Goal: Use online tool/utility: Utilize a website feature to perform a specific function

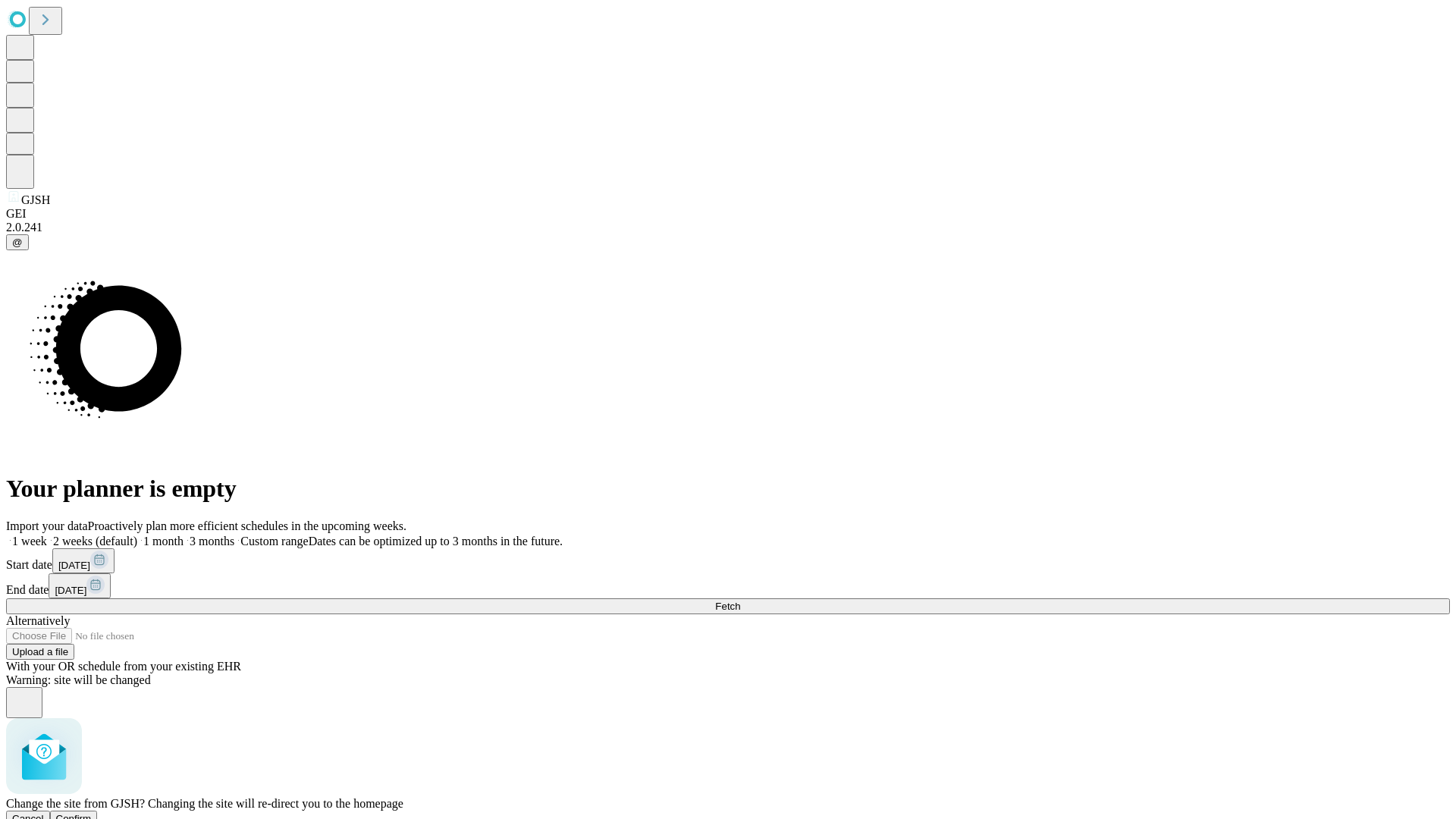
click at [92, 813] on span "Confirm" at bounding box center [74, 819] width 36 height 12
click at [47, 534] on label "1 week" at bounding box center [26, 540] width 41 height 13
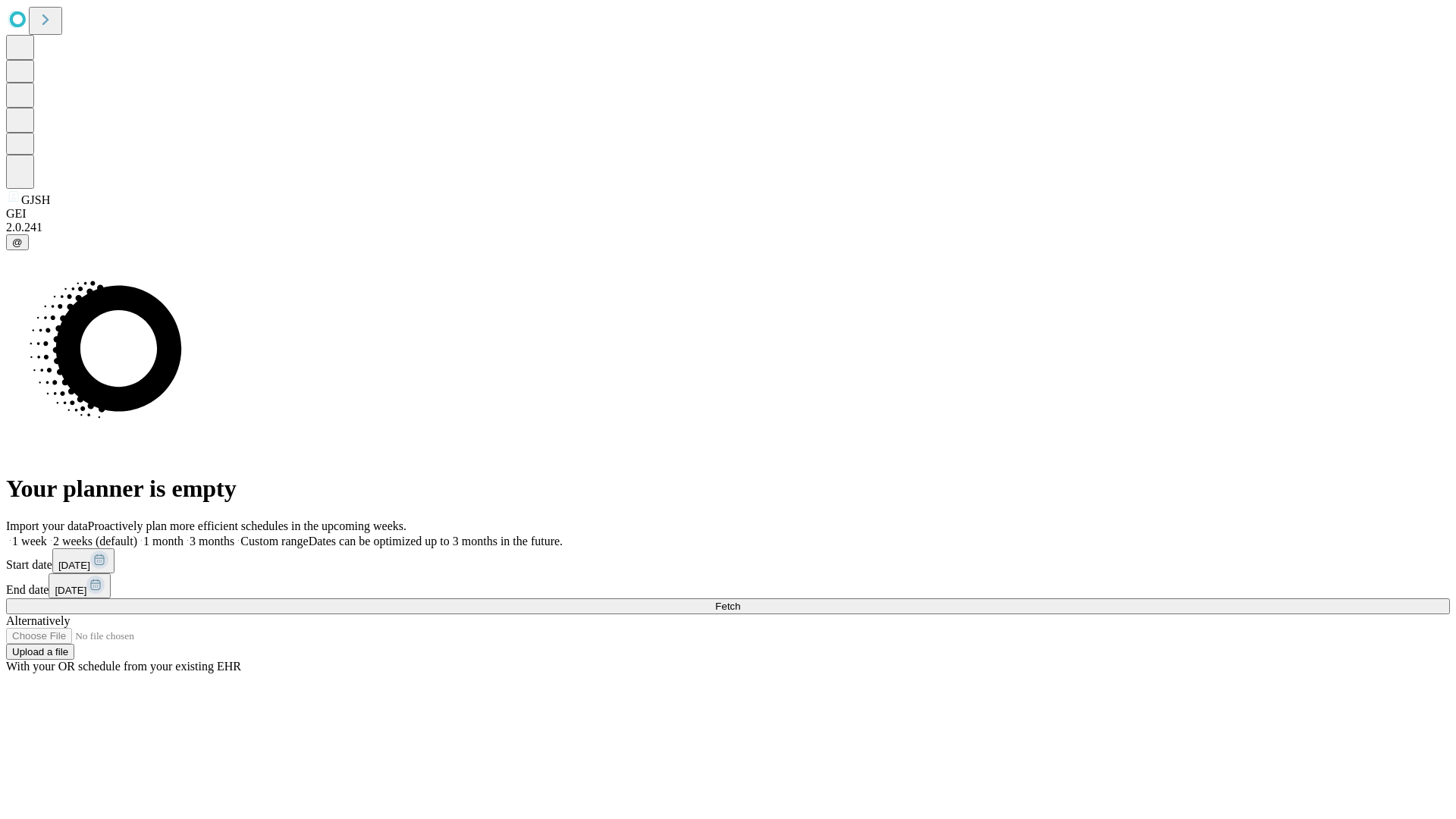
click at [741, 600] on span "Fetch" at bounding box center [728, 606] width 25 height 12
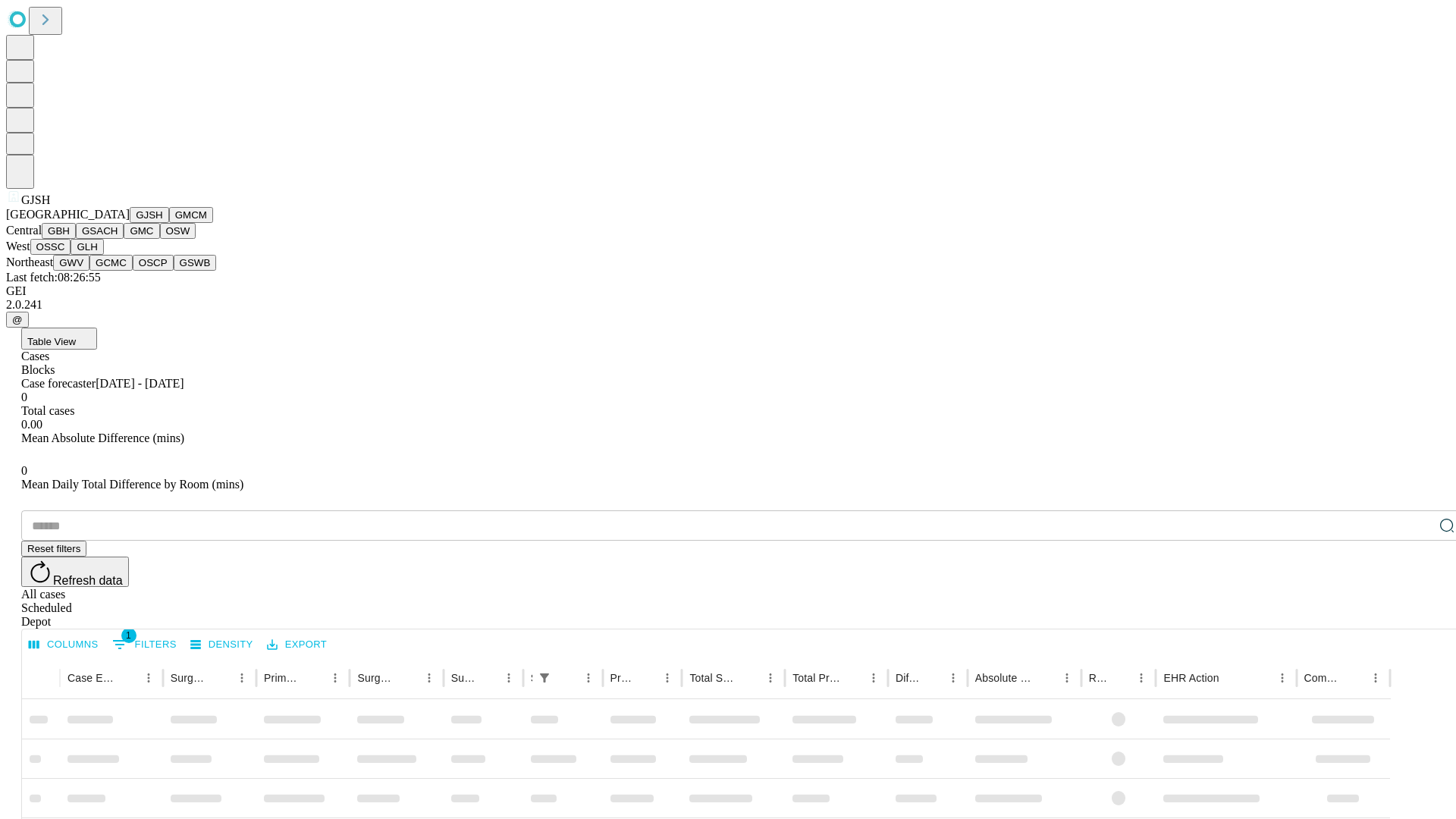
click at [169, 223] on button "GMCM" at bounding box center [191, 214] width 44 height 16
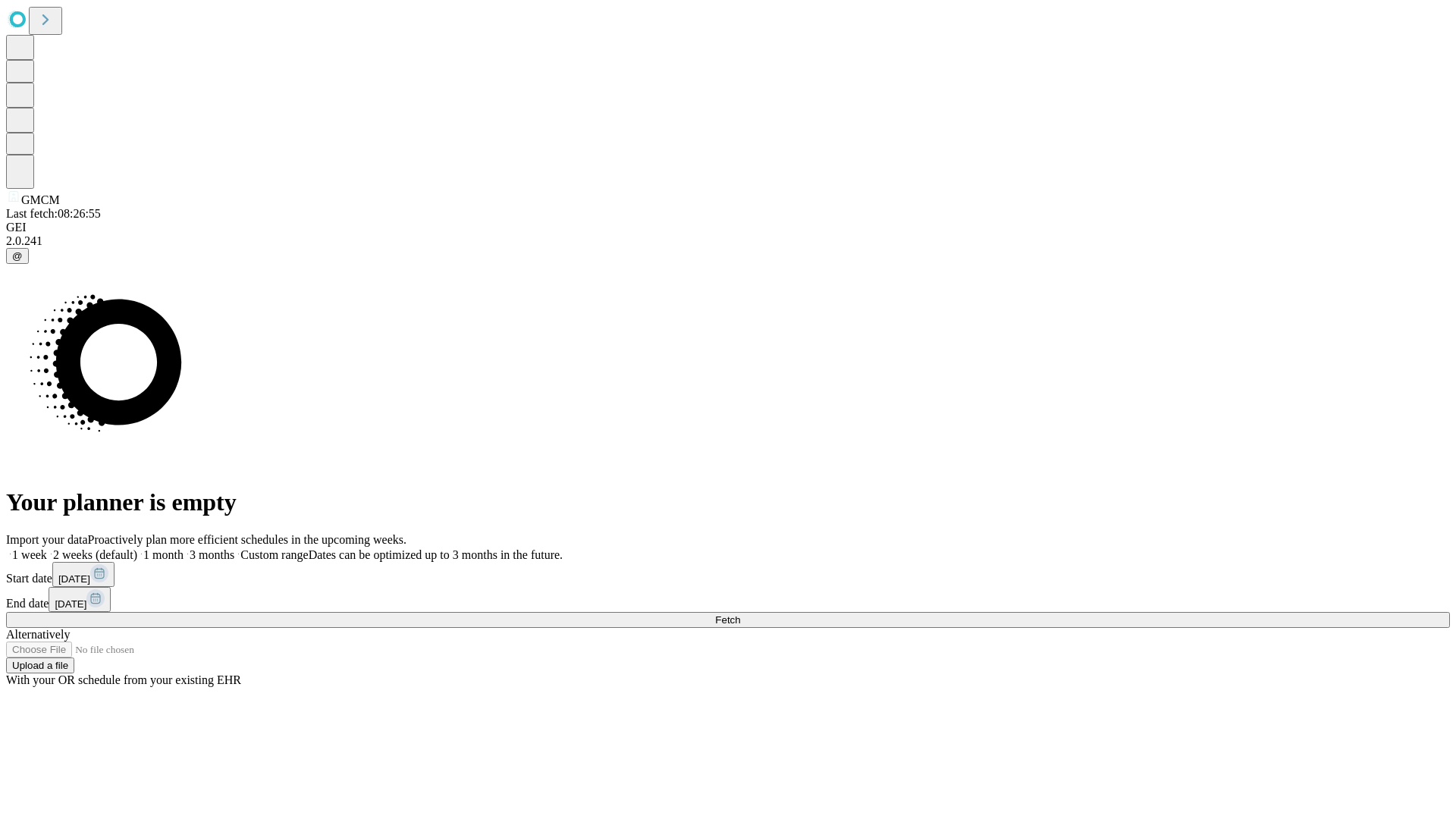
click at [47, 549] on label "1 week" at bounding box center [26, 554] width 41 height 13
click at [741, 614] on span "Fetch" at bounding box center [728, 620] width 25 height 12
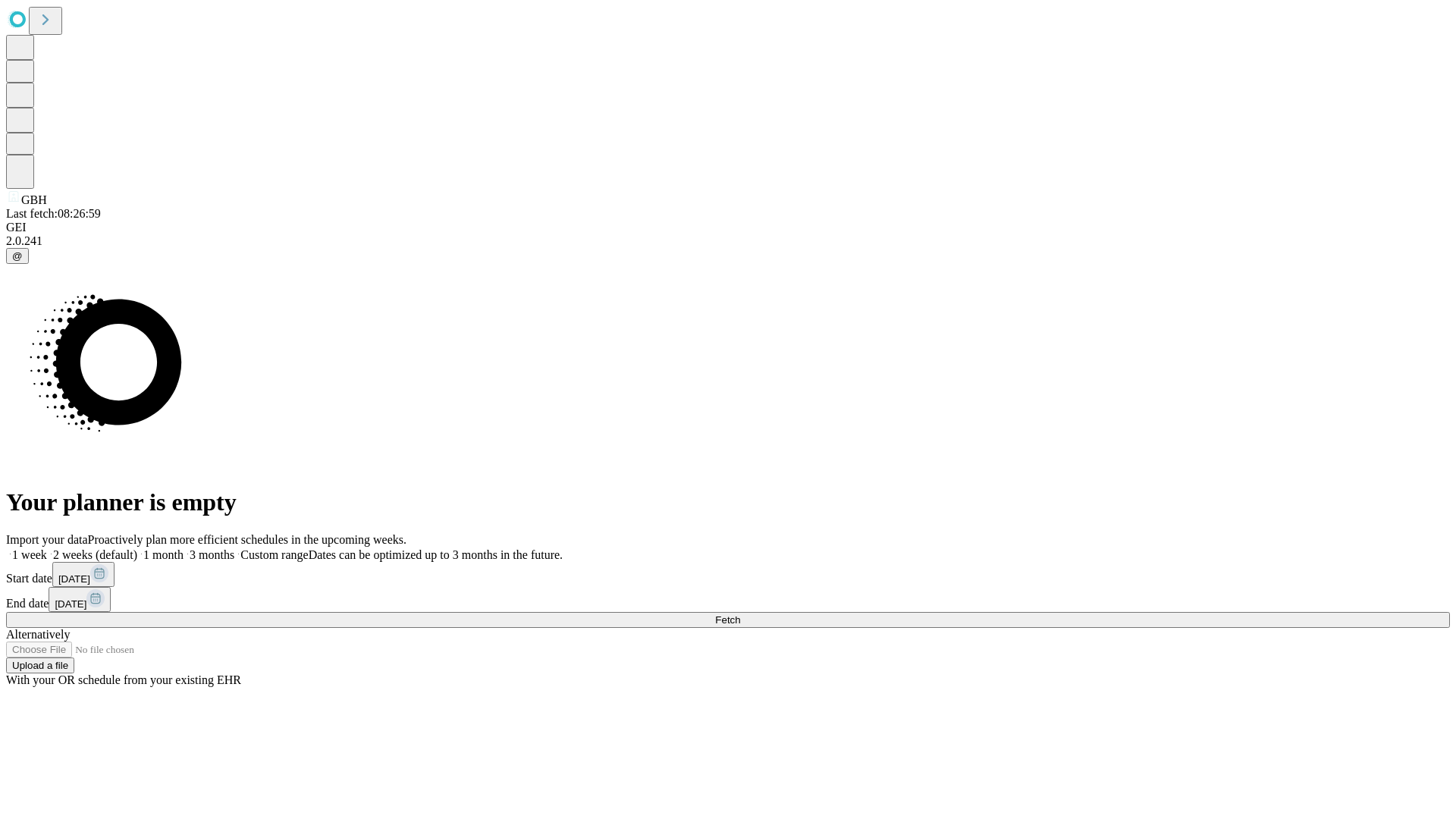
click at [741, 614] on span "Fetch" at bounding box center [728, 620] width 25 height 12
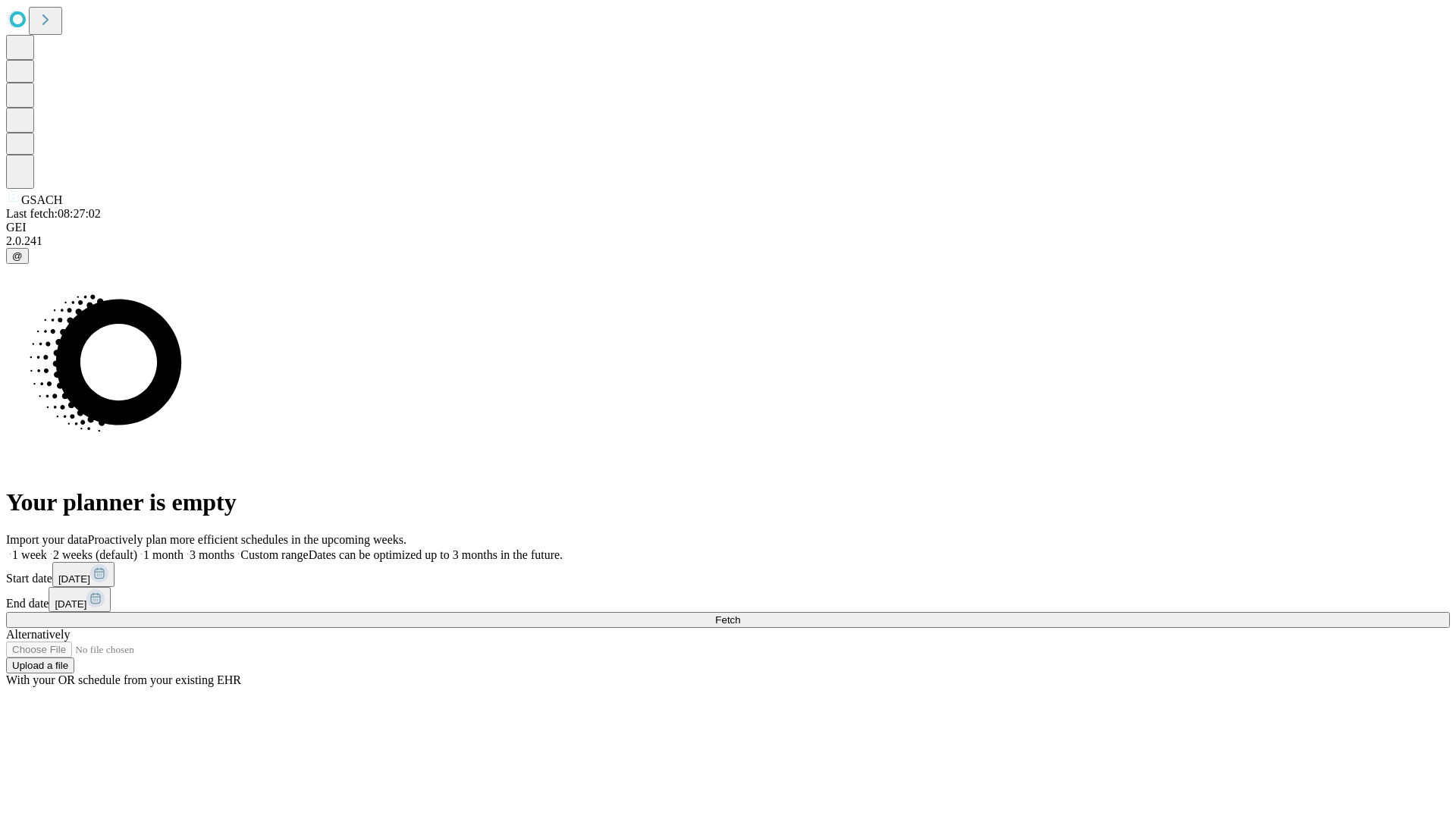
click at [47, 549] on label "1 week" at bounding box center [26, 554] width 41 height 13
click at [741, 614] on span "Fetch" at bounding box center [728, 620] width 25 height 12
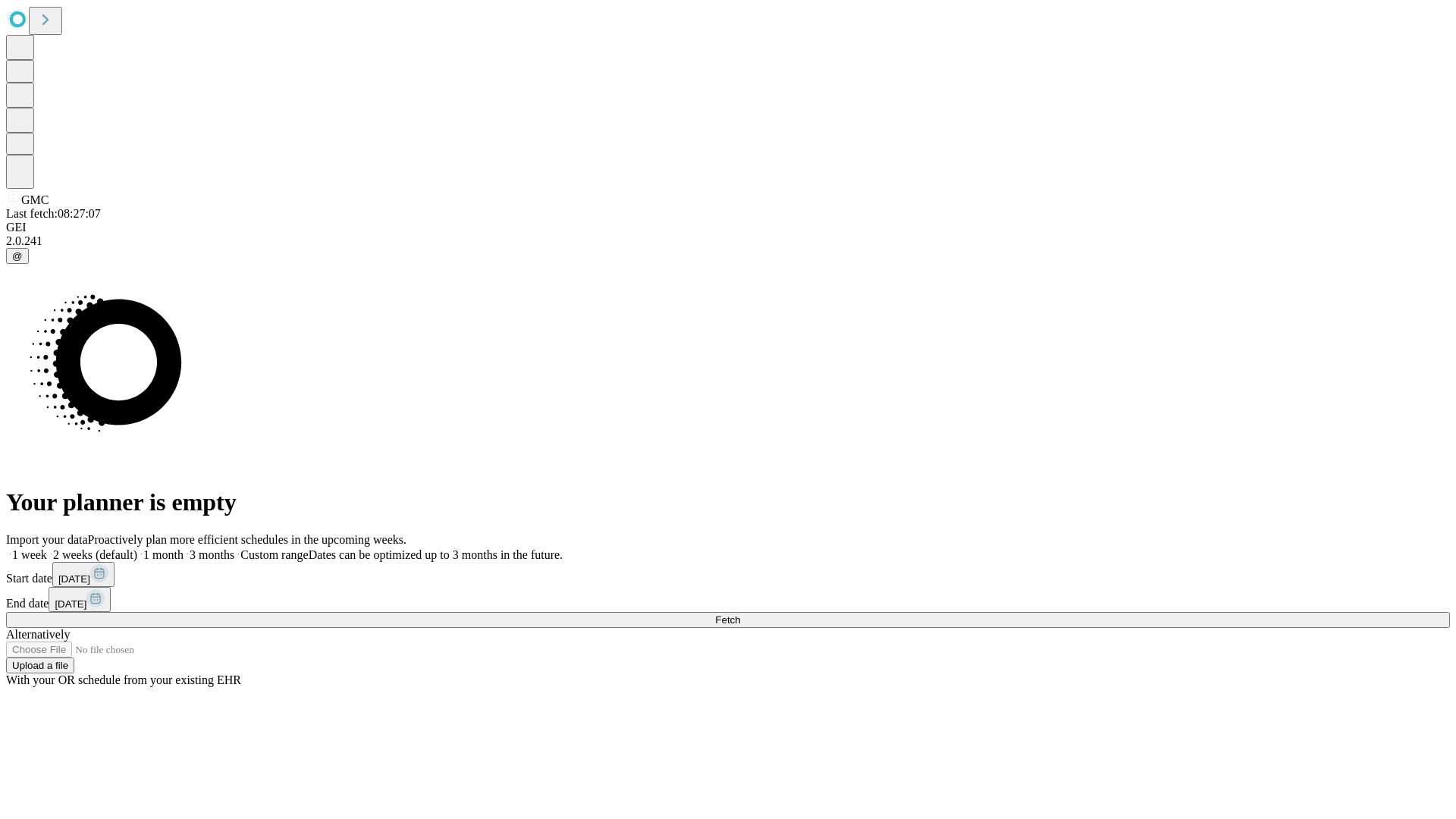
click at [47, 549] on label "1 week" at bounding box center [26, 554] width 41 height 13
click at [741, 614] on span "Fetch" at bounding box center [728, 620] width 25 height 12
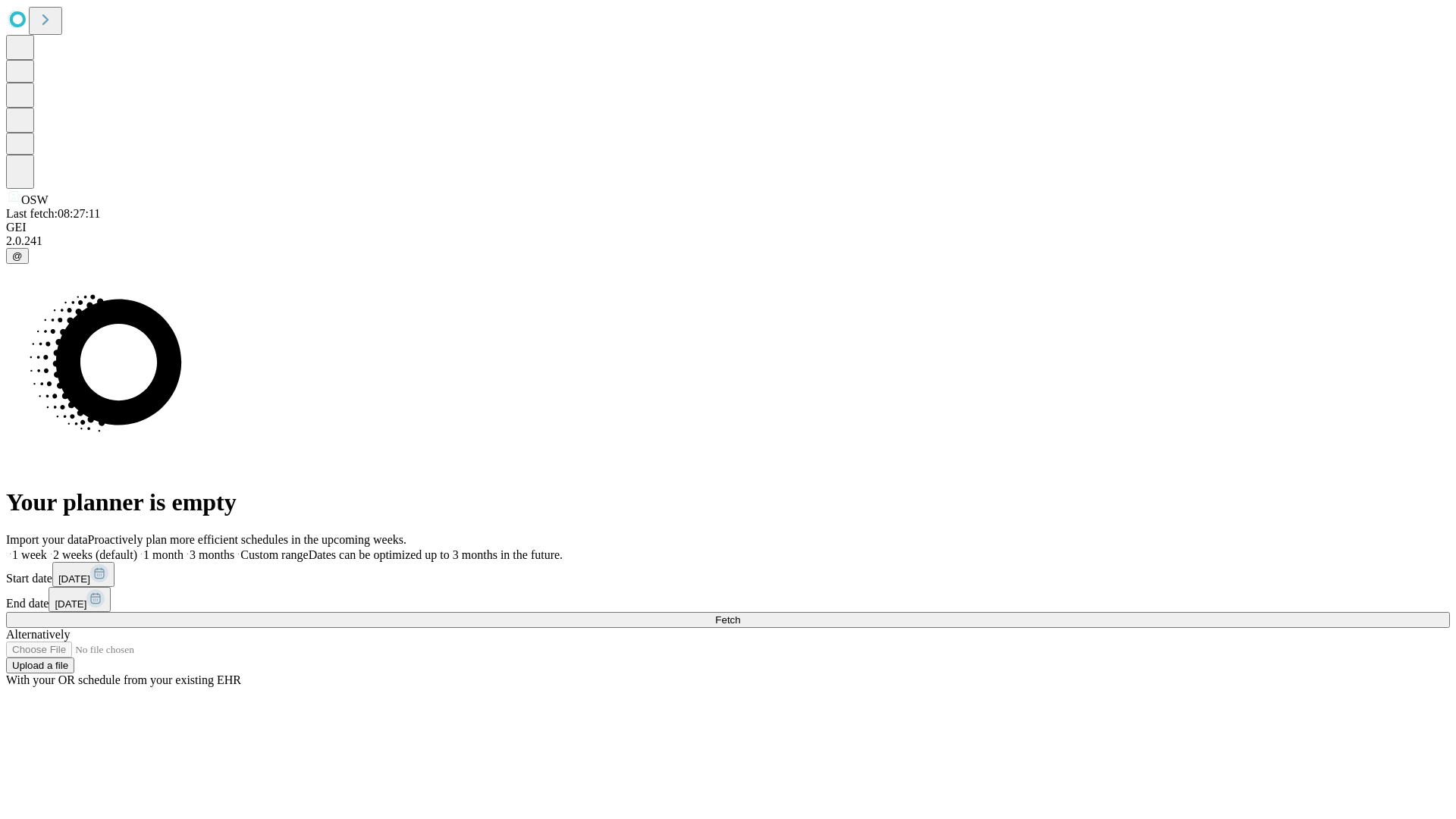
click at [47, 549] on label "1 week" at bounding box center [26, 554] width 41 height 13
click at [741, 614] on span "Fetch" at bounding box center [728, 620] width 25 height 12
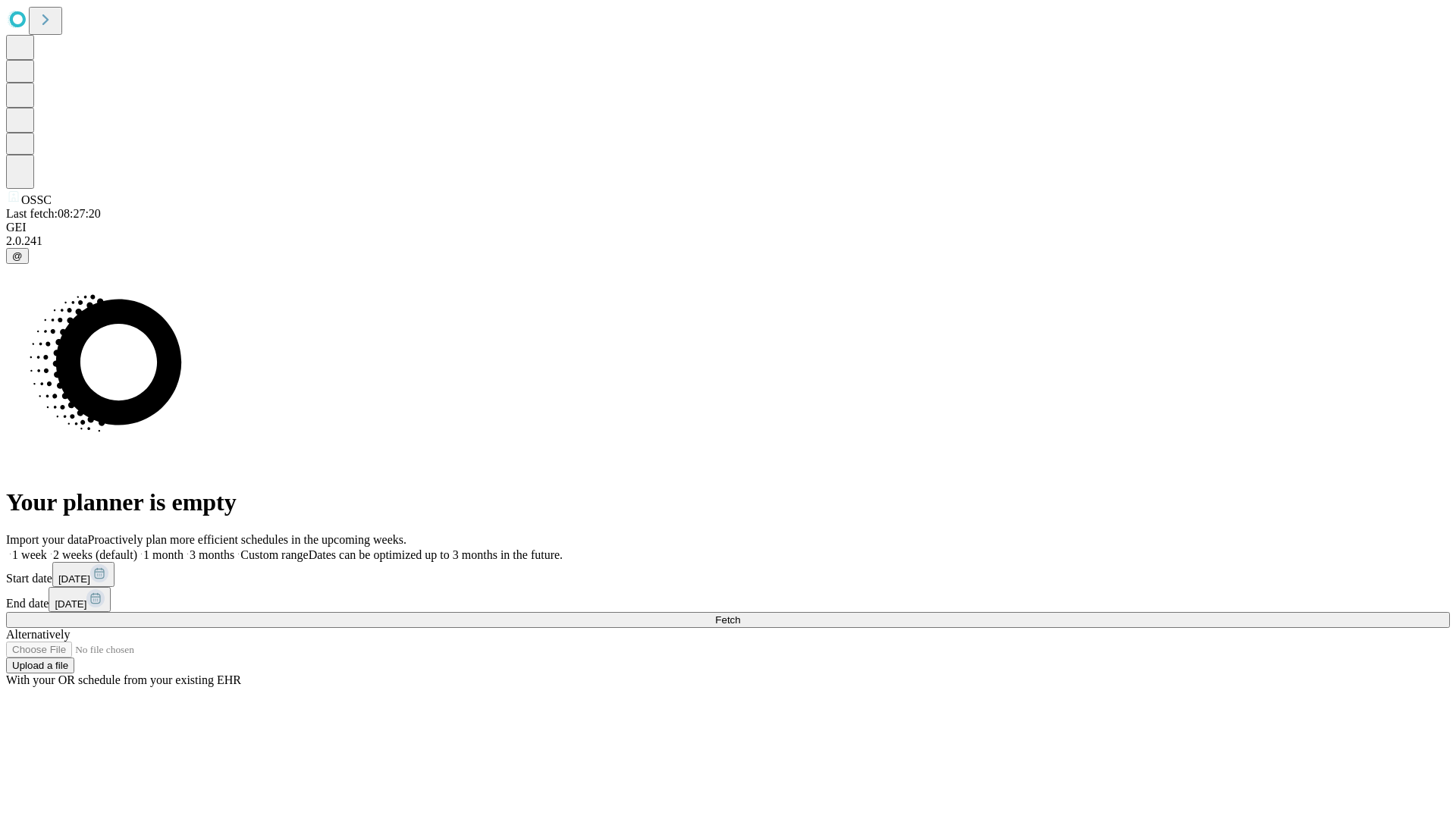
click at [741, 614] on span "Fetch" at bounding box center [728, 620] width 25 height 12
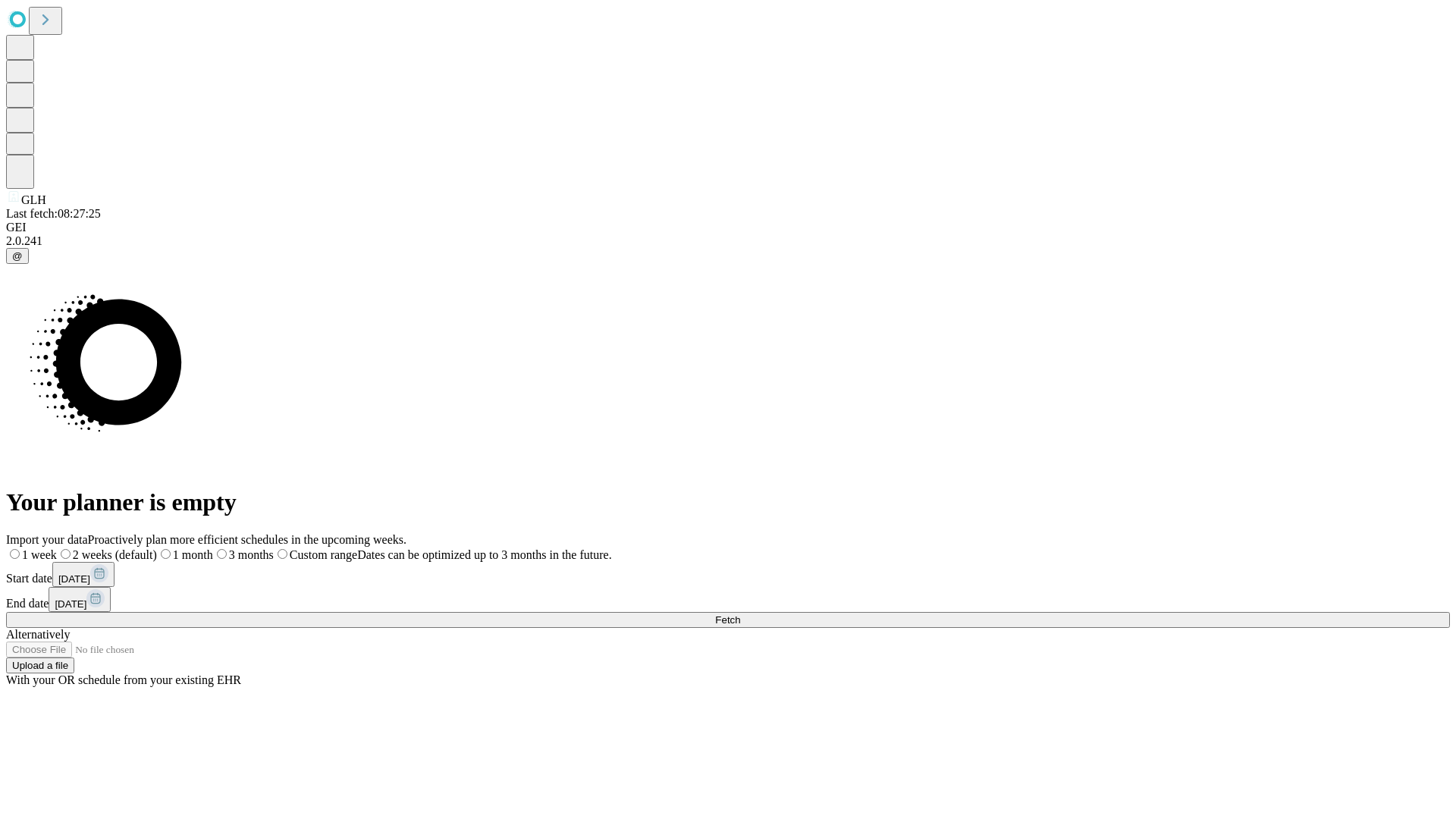
click at [57, 549] on label "1 week" at bounding box center [31, 554] width 51 height 13
click at [741, 614] on span "Fetch" at bounding box center [728, 620] width 25 height 12
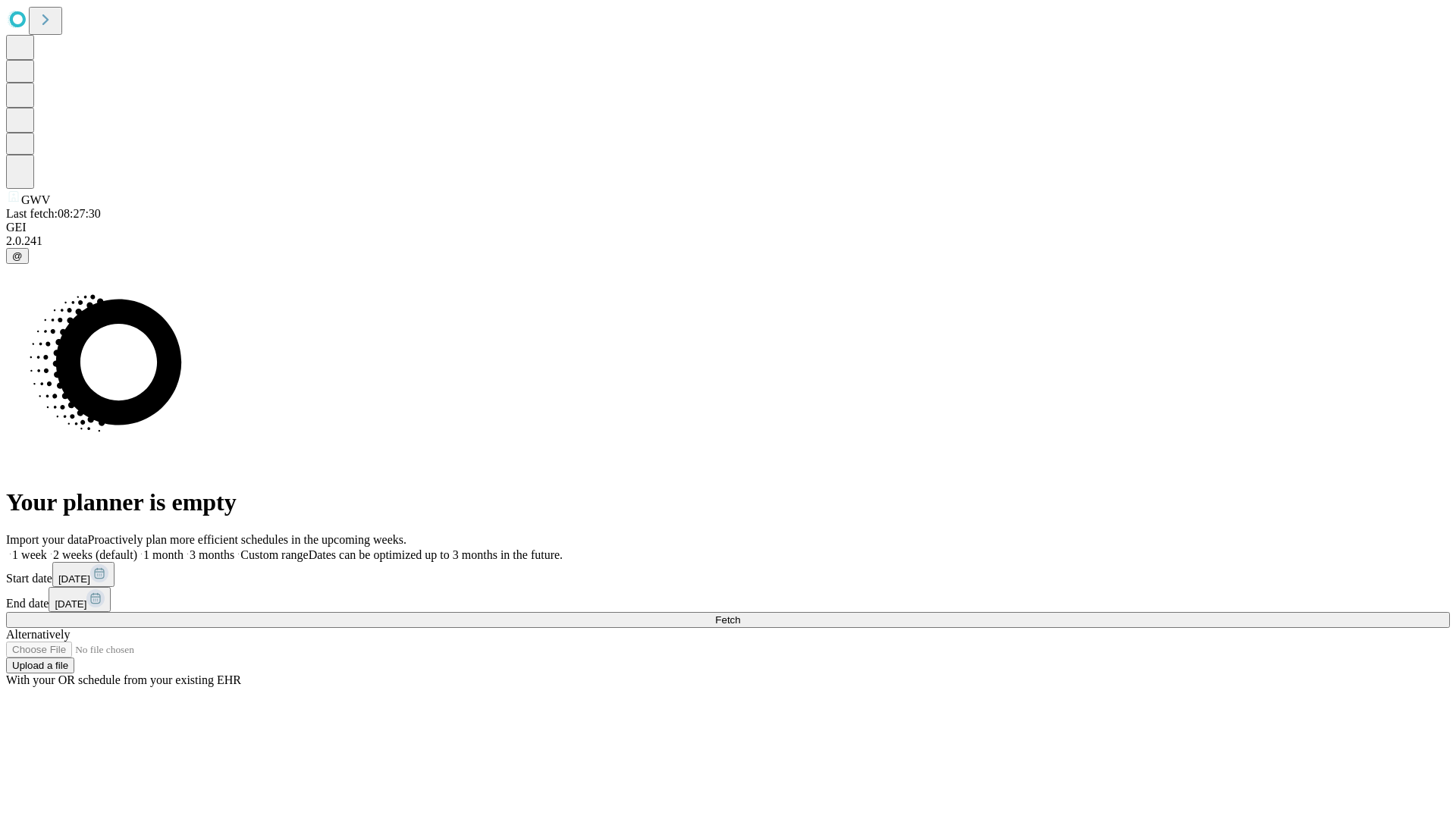
click at [47, 549] on label "1 week" at bounding box center [26, 554] width 41 height 13
click at [741, 614] on span "Fetch" at bounding box center [728, 620] width 25 height 12
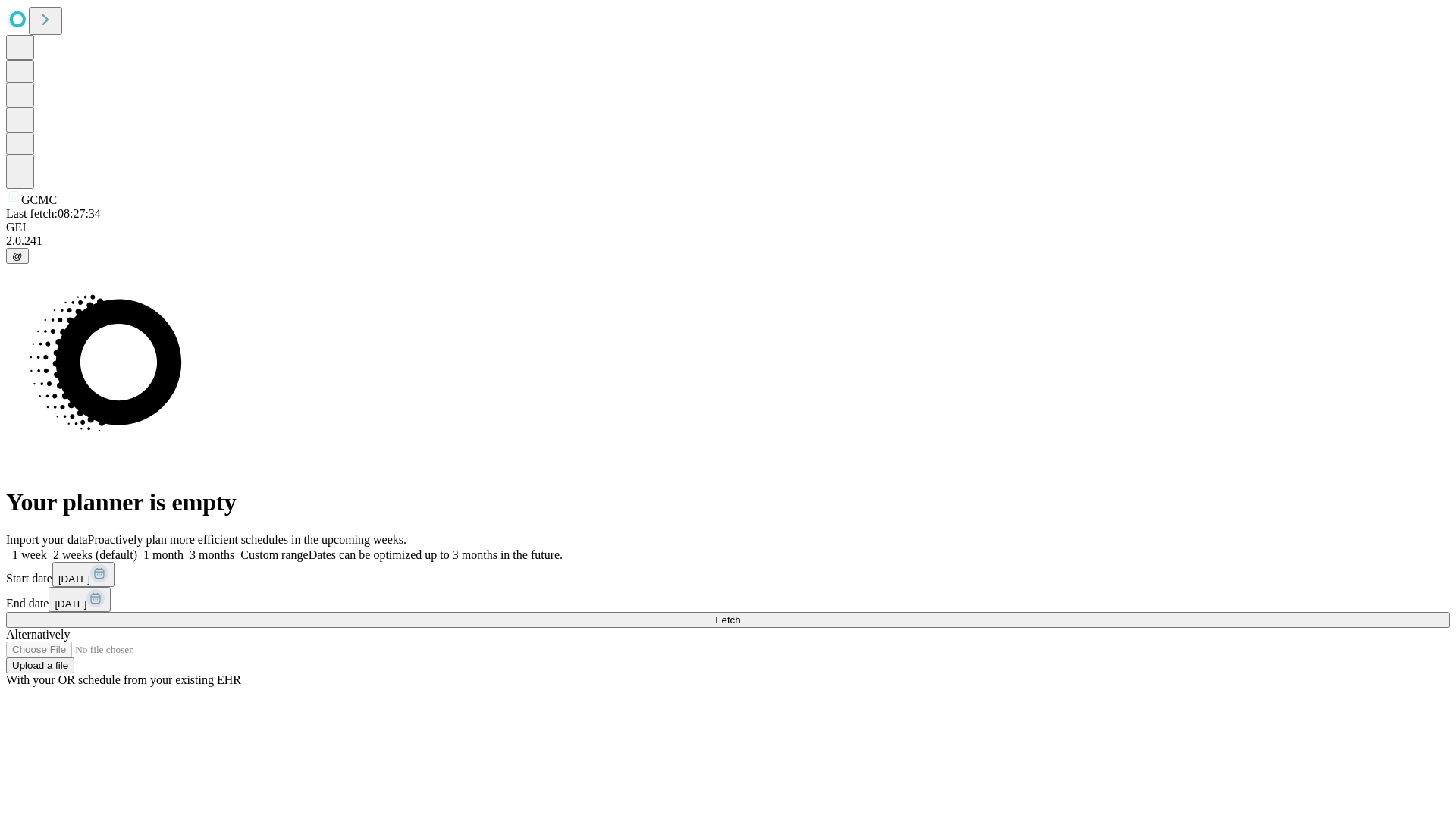
click at [741, 614] on span "Fetch" at bounding box center [728, 620] width 25 height 12
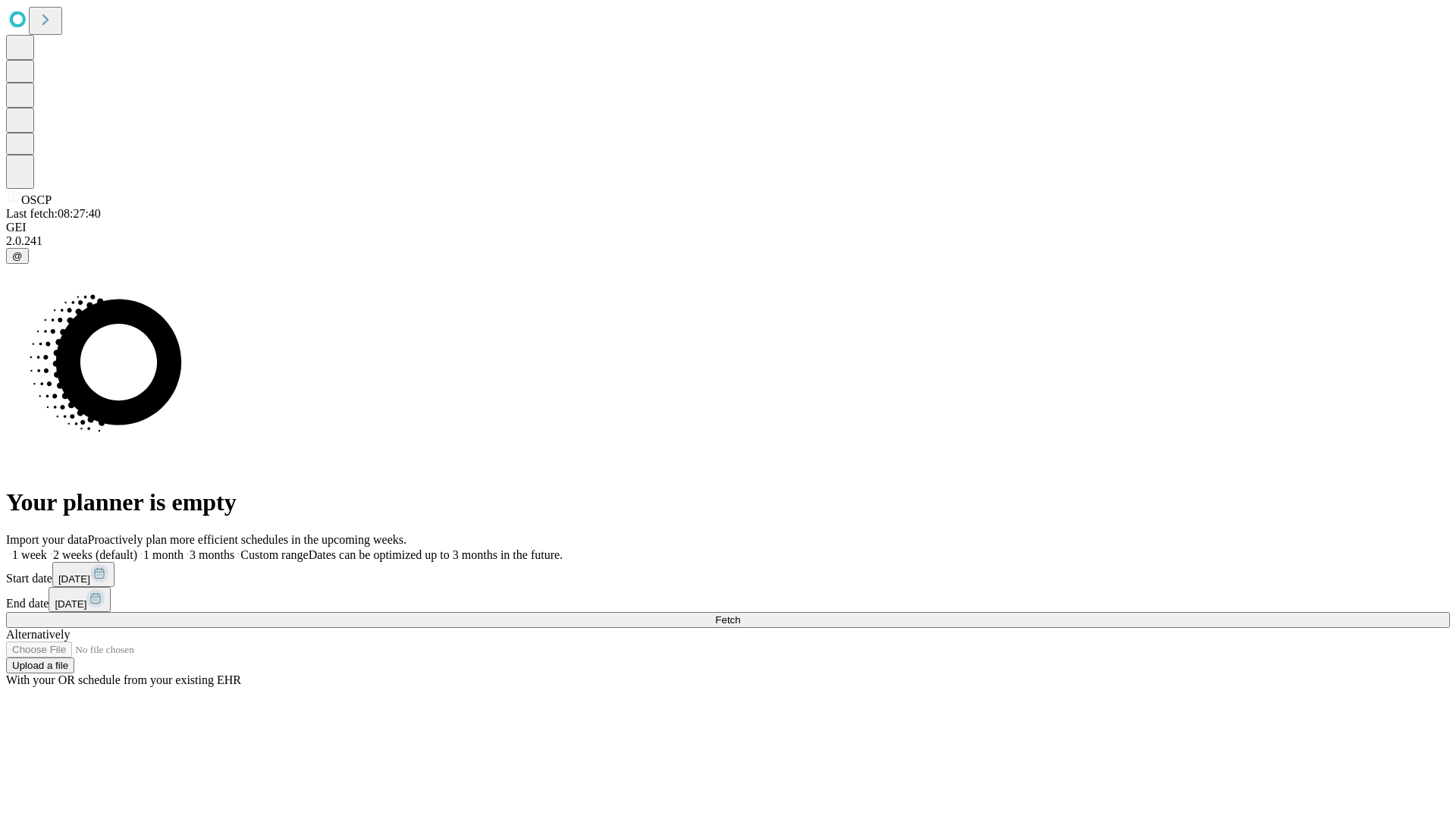
click at [47, 549] on label "1 week" at bounding box center [26, 554] width 41 height 13
click at [741, 614] on span "Fetch" at bounding box center [728, 620] width 25 height 12
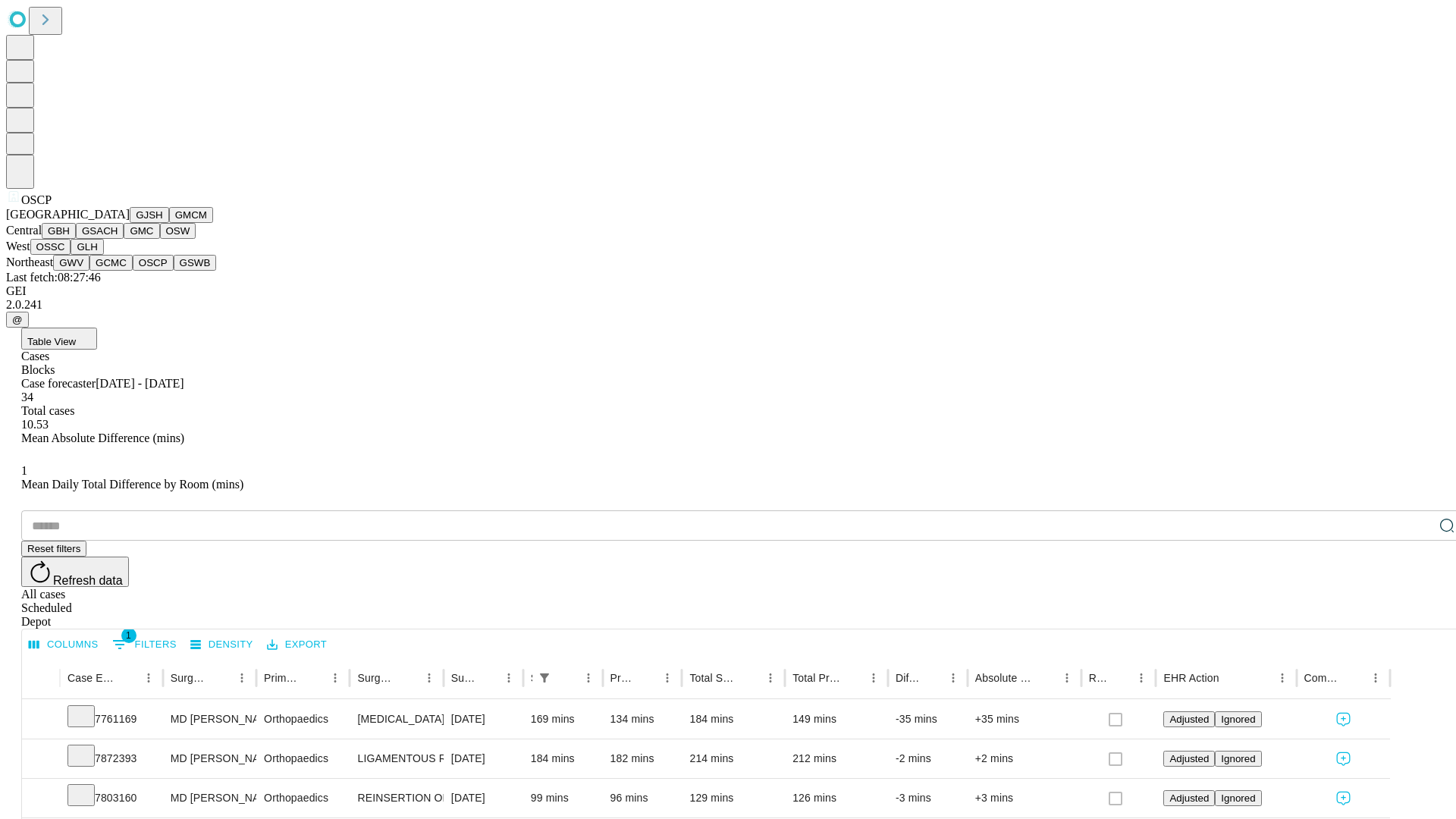
click at [173, 270] on button "GSWB" at bounding box center [195, 262] width 44 height 16
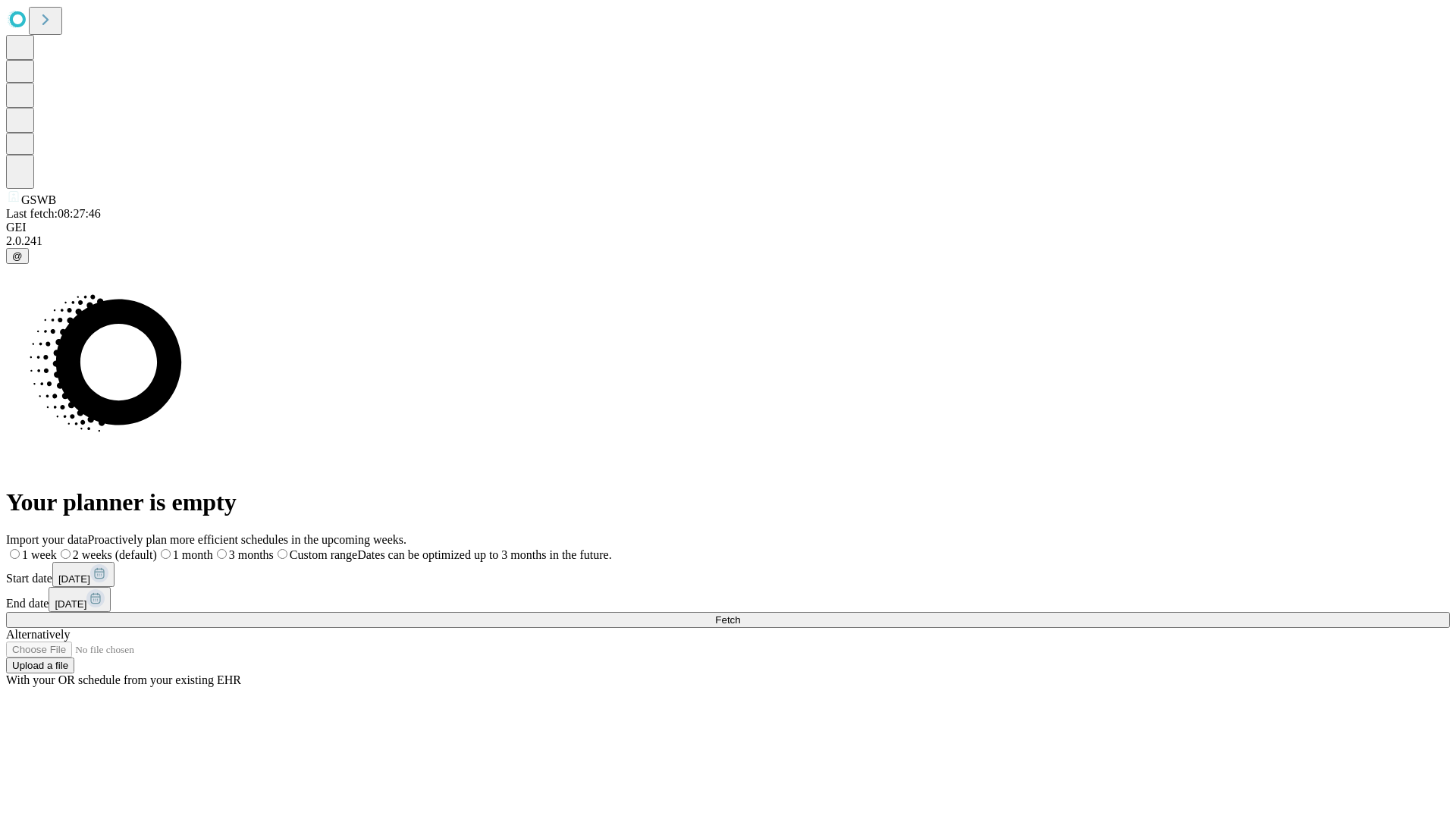
click at [57, 549] on label "1 week" at bounding box center [31, 554] width 51 height 13
click at [741, 614] on span "Fetch" at bounding box center [728, 620] width 25 height 12
